Goal: Find specific page/section: Find specific page/section

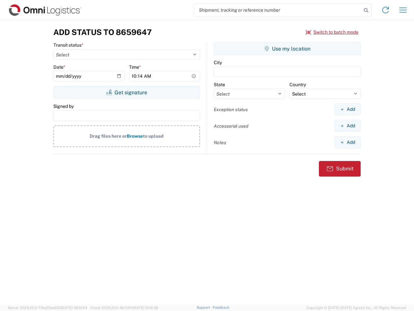
click at [278, 10] on input "search" at bounding box center [278, 10] width 168 height 12
click at [366, 10] on icon at bounding box center [366, 10] width 9 height 9
click at [386, 10] on icon at bounding box center [385, 10] width 10 height 10
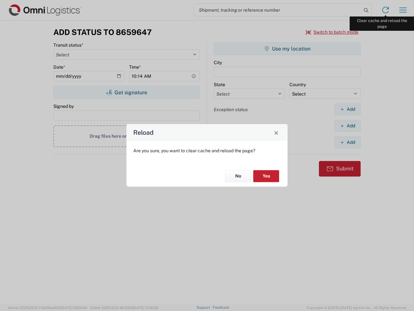
click at [403, 10] on div "Reload Are you sure, you want to clear cache and reload the page? No Yes" at bounding box center [207, 155] width 414 height 311
click at [332, 32] on div "Reload Are you sure, you want to clear cache and reload the page? No Yes" at bounding box center [207, 155] width 414 height 311
click at [126, 92] on div "Reload Are you sure, you want to clear cache and reload the page? No Yes" at bounding box center [207, 155] width 414 height 311
click at [287, 49] on div "Reload Are you sure, you want to clear cache and reload the page? No Yes" at bounding box center [207, 155] width 414 height 311
click at [347, 109] on div "Reload Are you sure, you want to clear cache and reload the page? No Yes" at bounding box center [207, 155] width 414 height 311
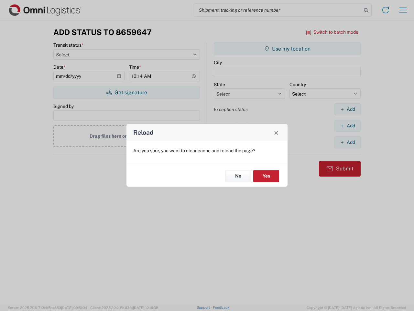
click at [347, 125] on div "Reload Are you sure, you want to clear cache and reload the page? No Yes" at bounding box center [207, 155] width 414 height 311
click at [347, 142] on div "Reload Are you sure, you want to clear cache and reload the page? No Yes" at bounding box center [207, 155] width 414 height 311
